Goal: Information Seeking & Learning: Learn about a topic

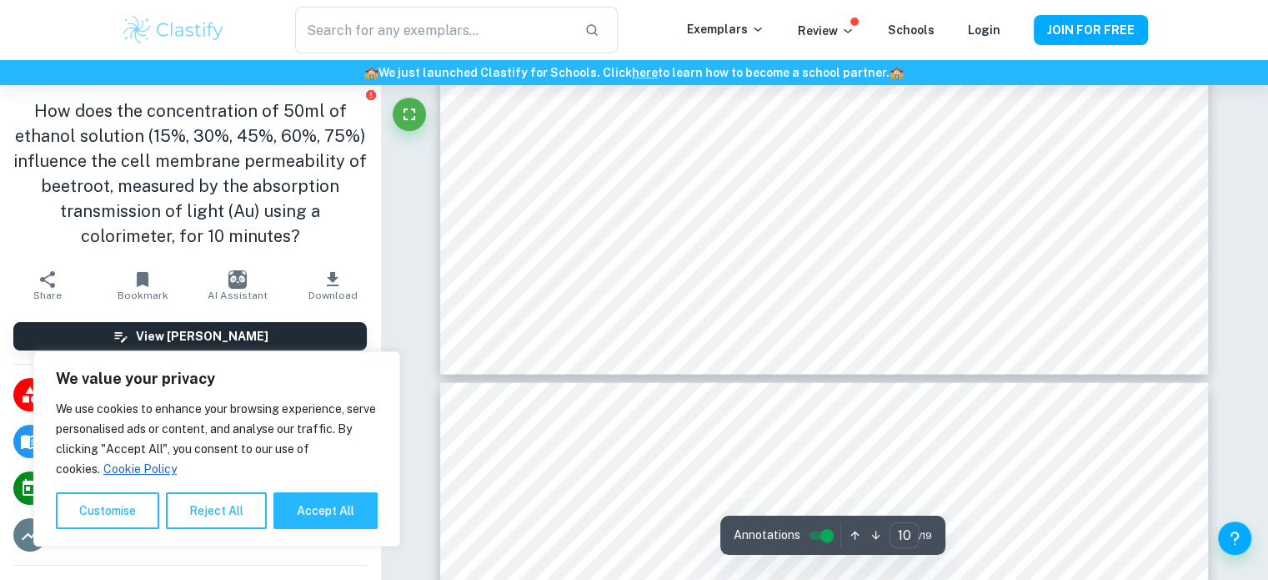
scroll to position [10252, 0]
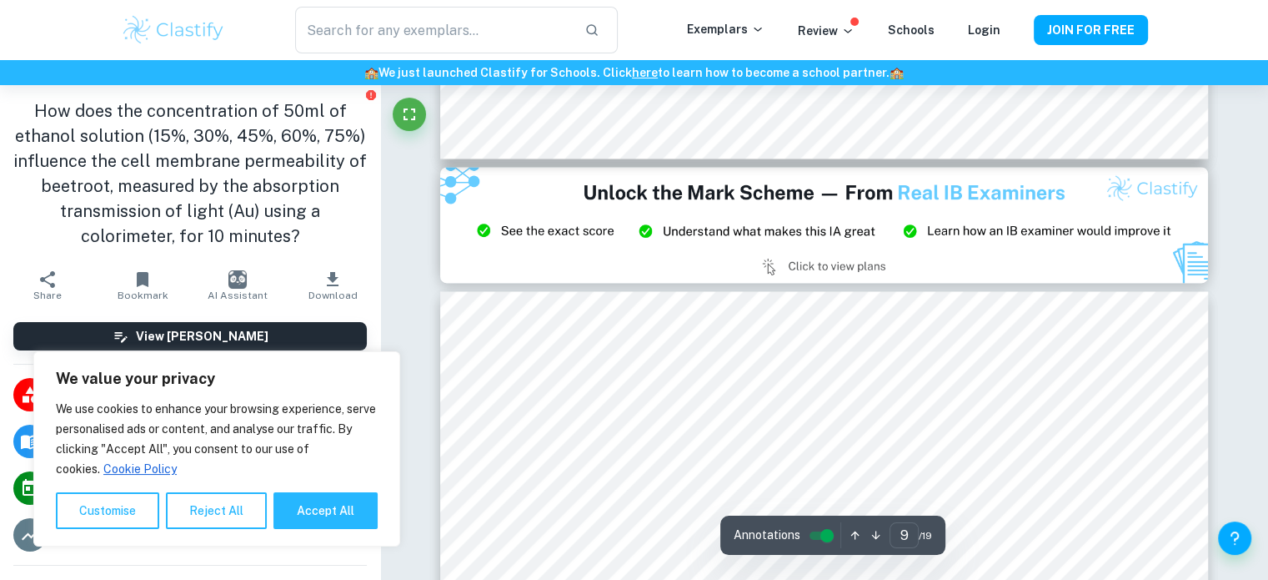
type input "8"
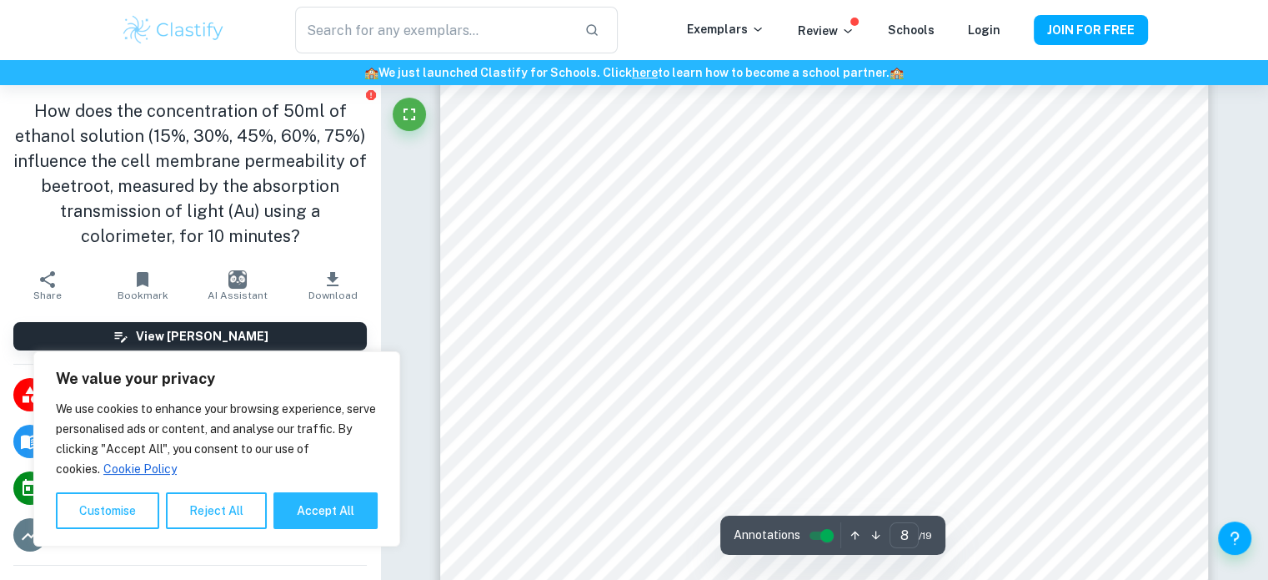
scroll to position [8501, 0]
